Goal: Find specific page/section: Find specific page/section

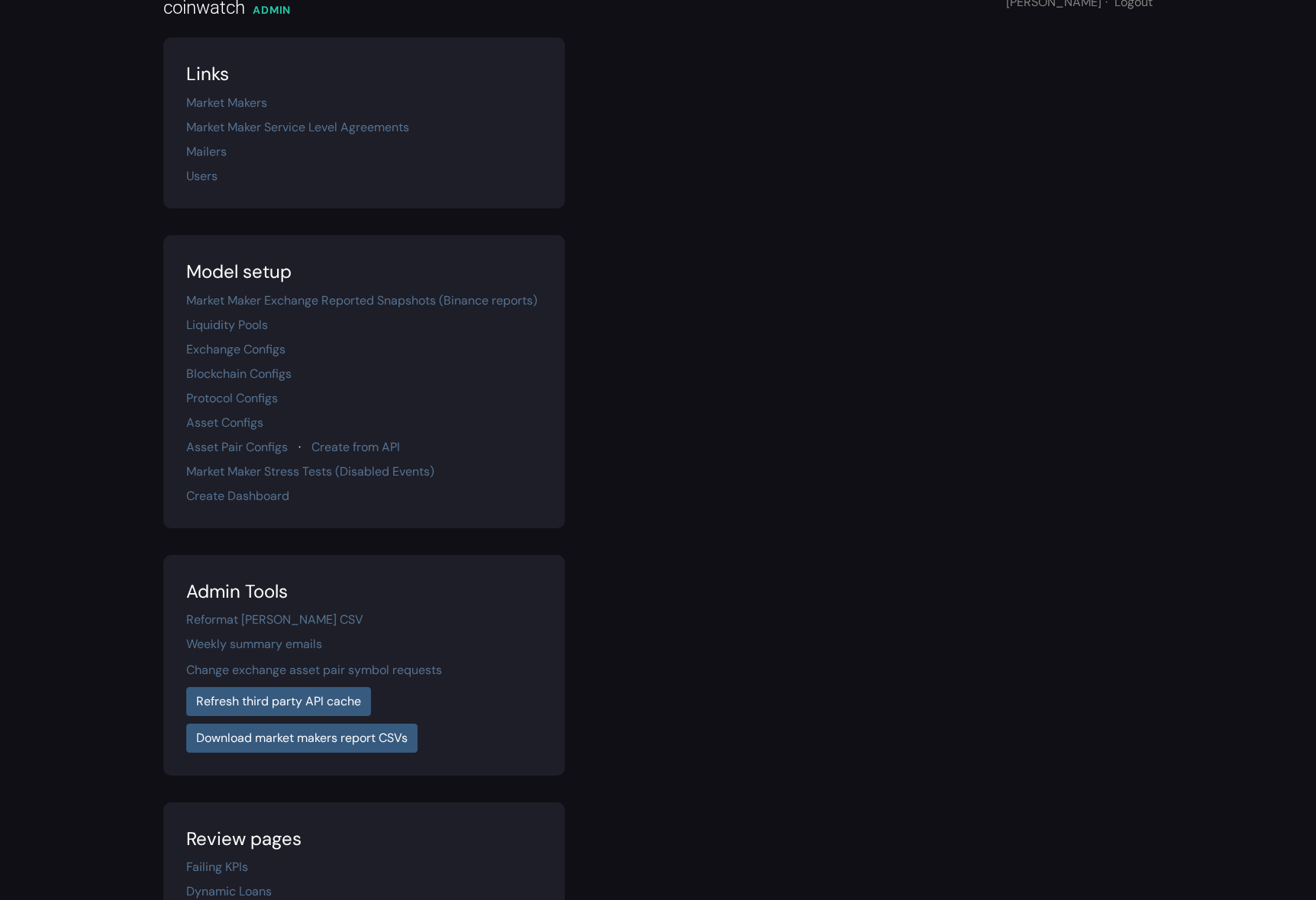
scroll to position [56, 0]
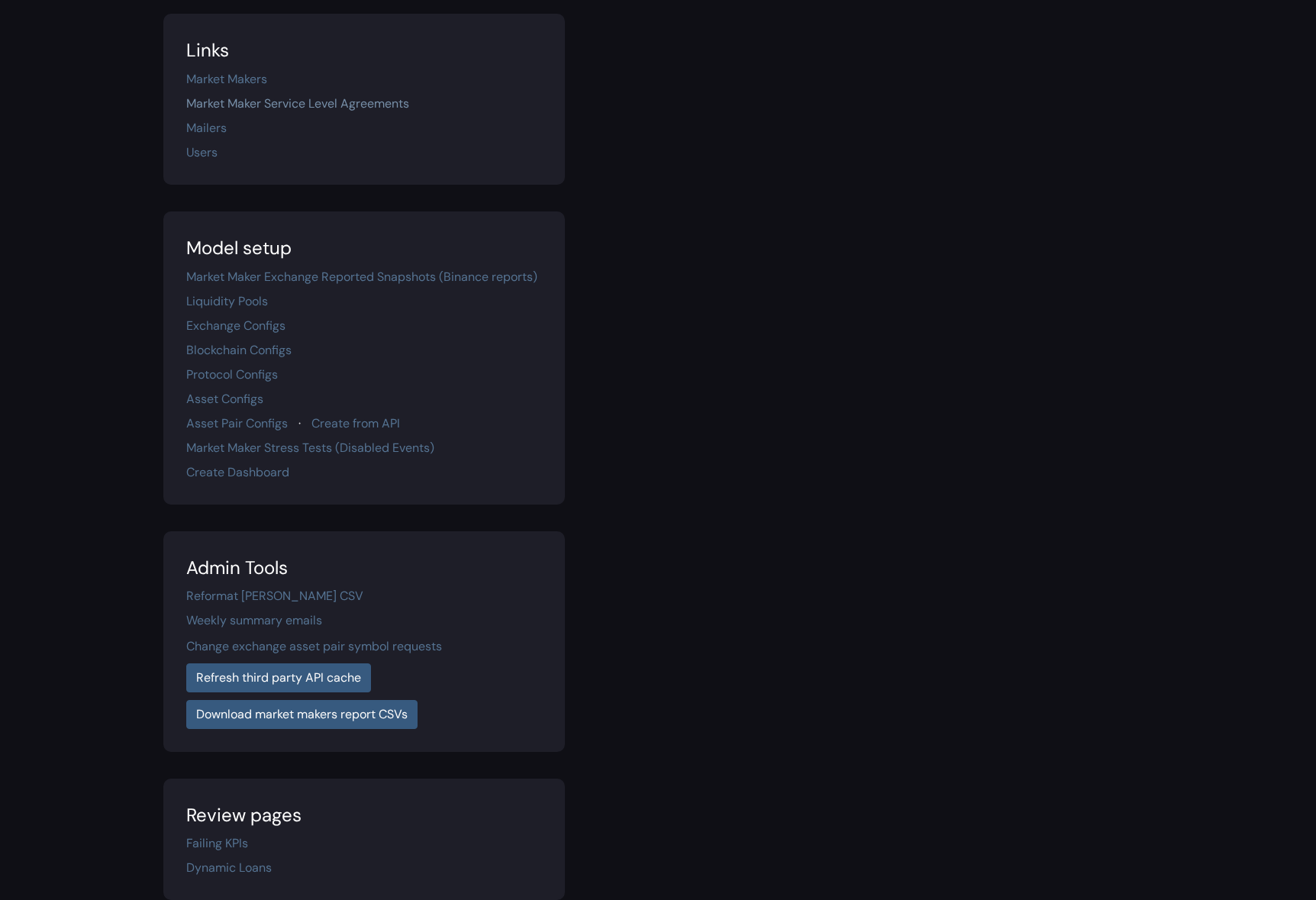
click at [340, 106] on link "Market Maker Service Level Agreements" at bounding box center [297, 103] width 223 height 16
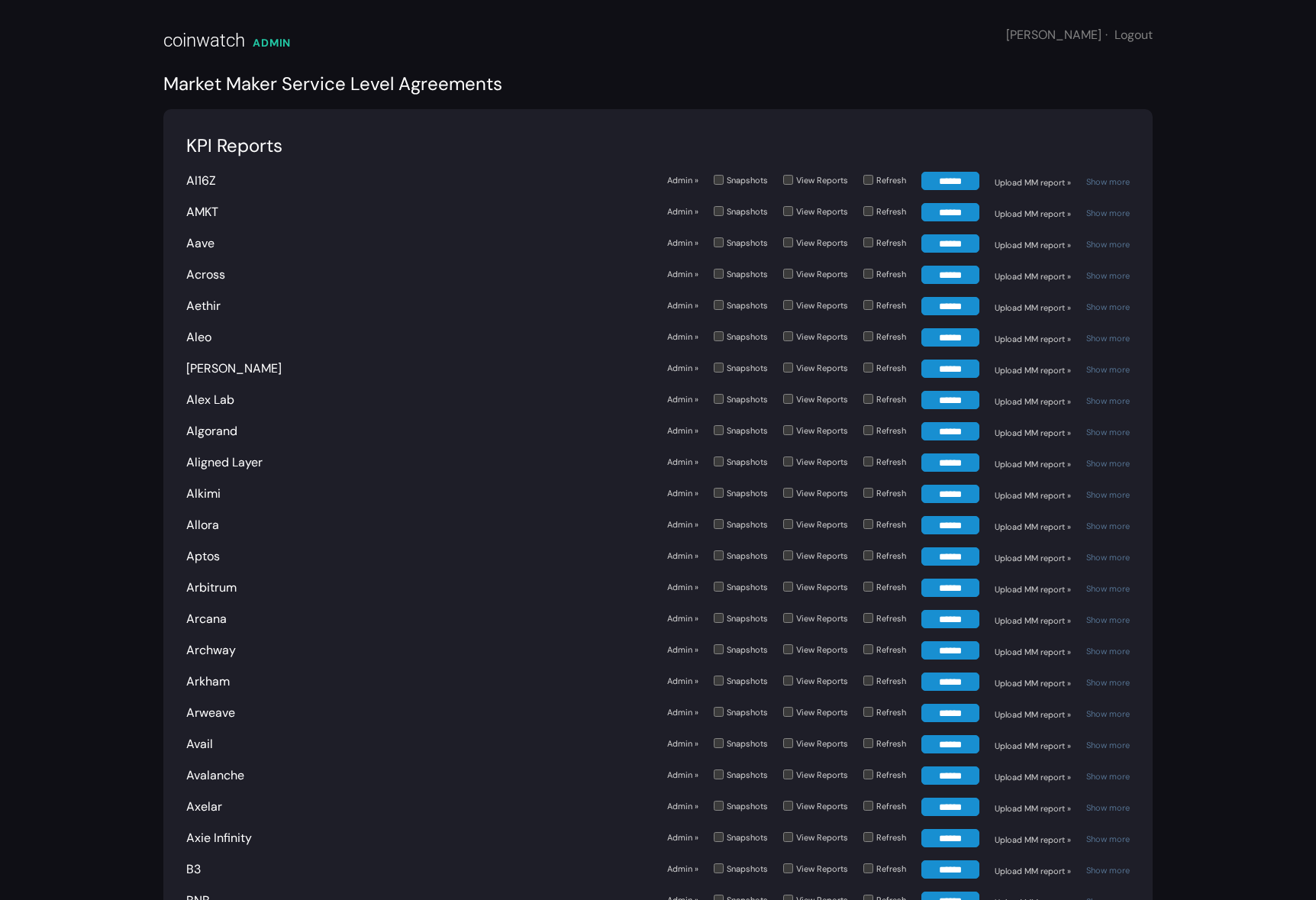
scroll to position [2884, 0]
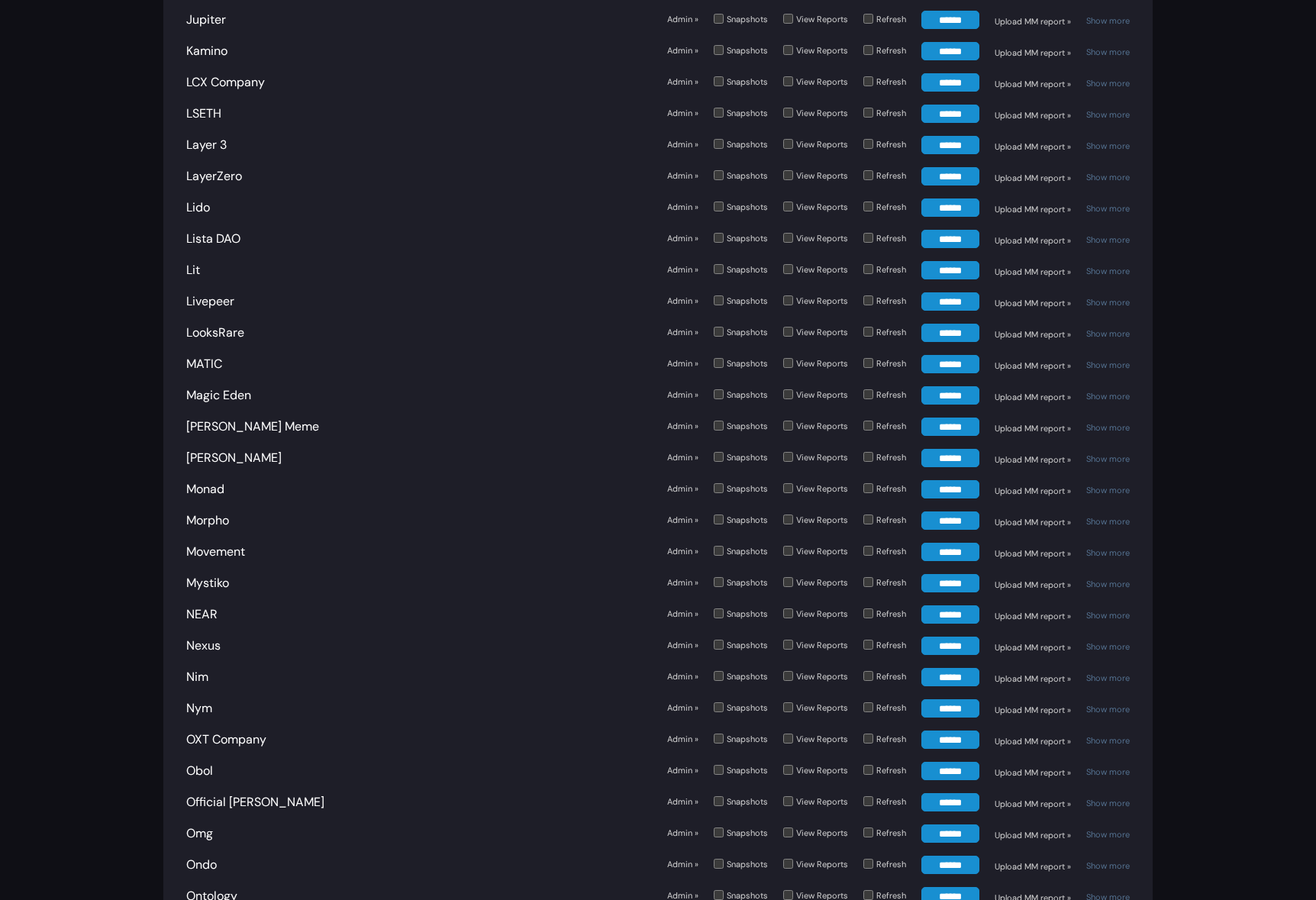
drag, startPoint x: 1097, startPoint y: 450, endPoint x: 792, endPoint y: 471, distance: 305.7
click at [1097, 485] on link "Show more" at bounding box center [1108, 489] width 44 height 10
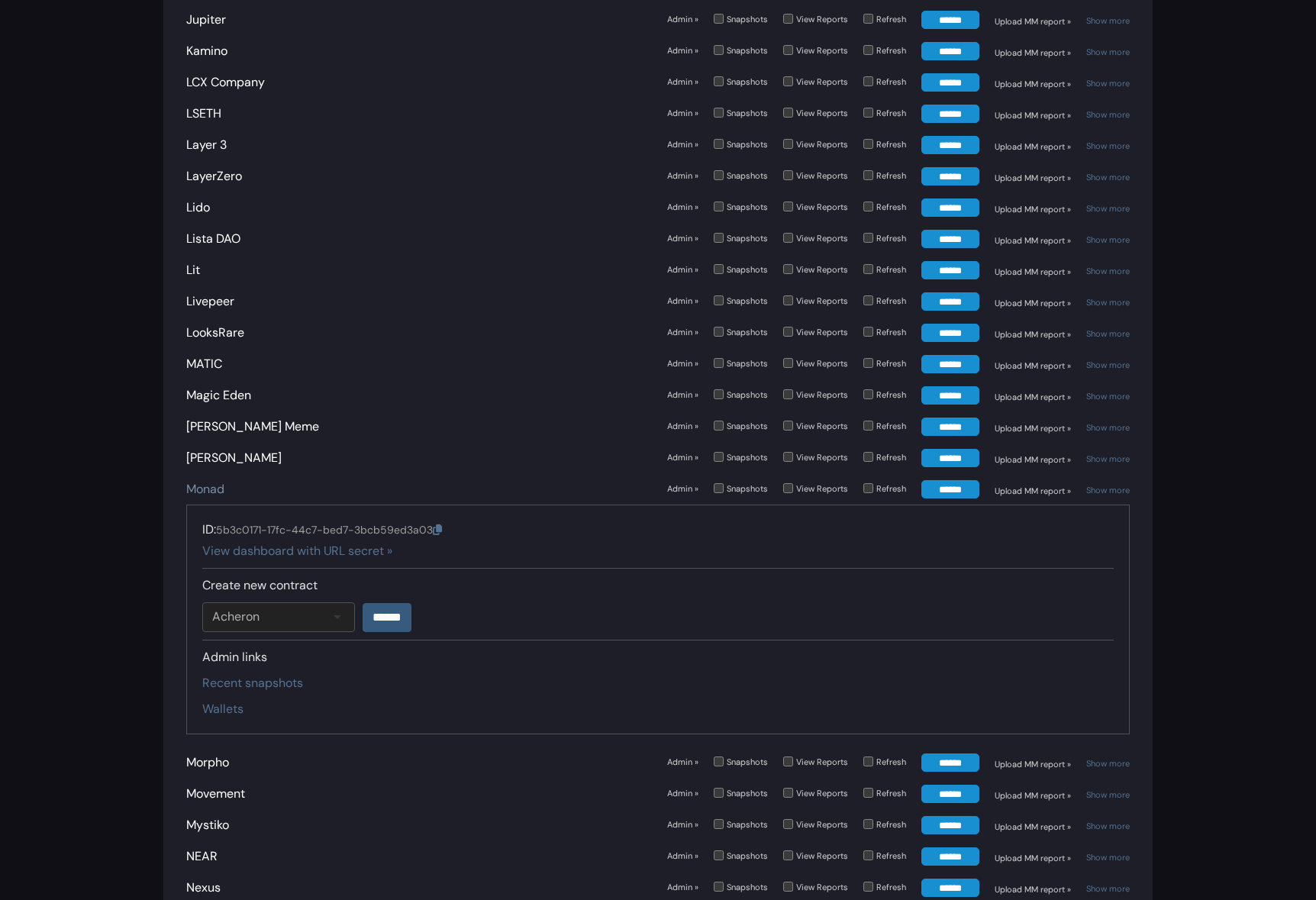
click at [212, 481] on link "Monad" at bounding box center [205, 488] width 38 height 16
